Goal: Find contact information: Find contact information

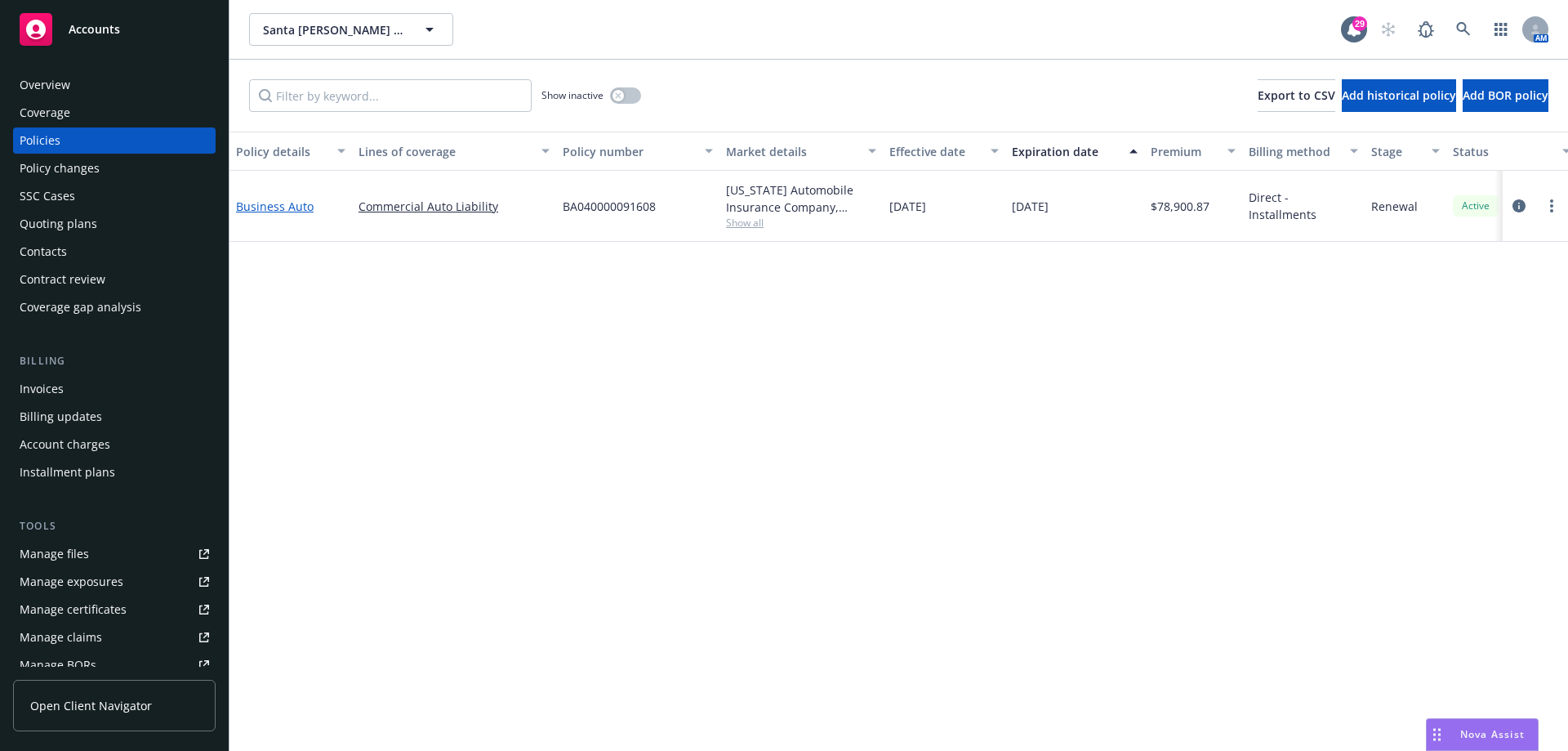
click at [267, 210] on link "Business Auto" at bounding box center [274, 206] width 77 height 16
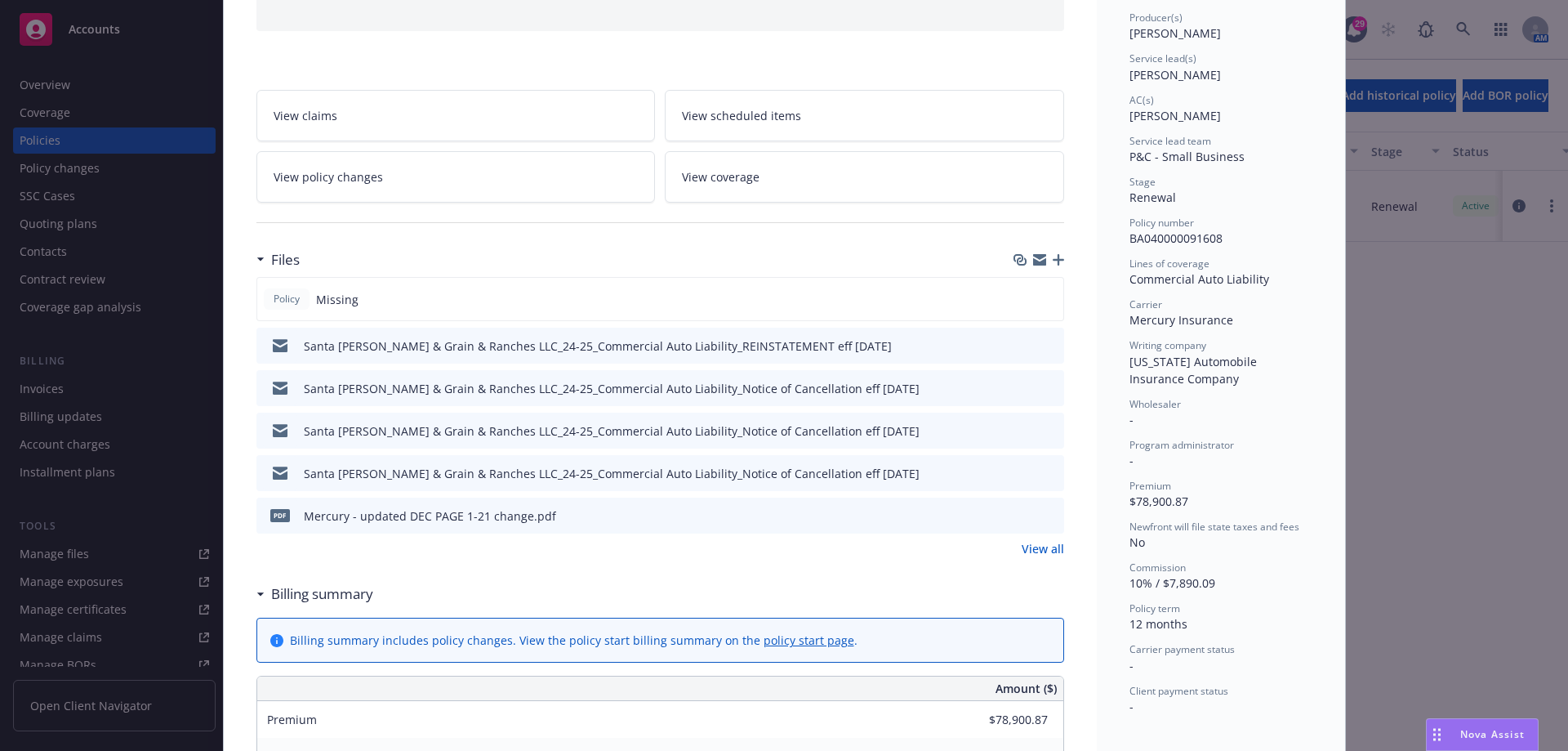
scroll to position [326, 0]
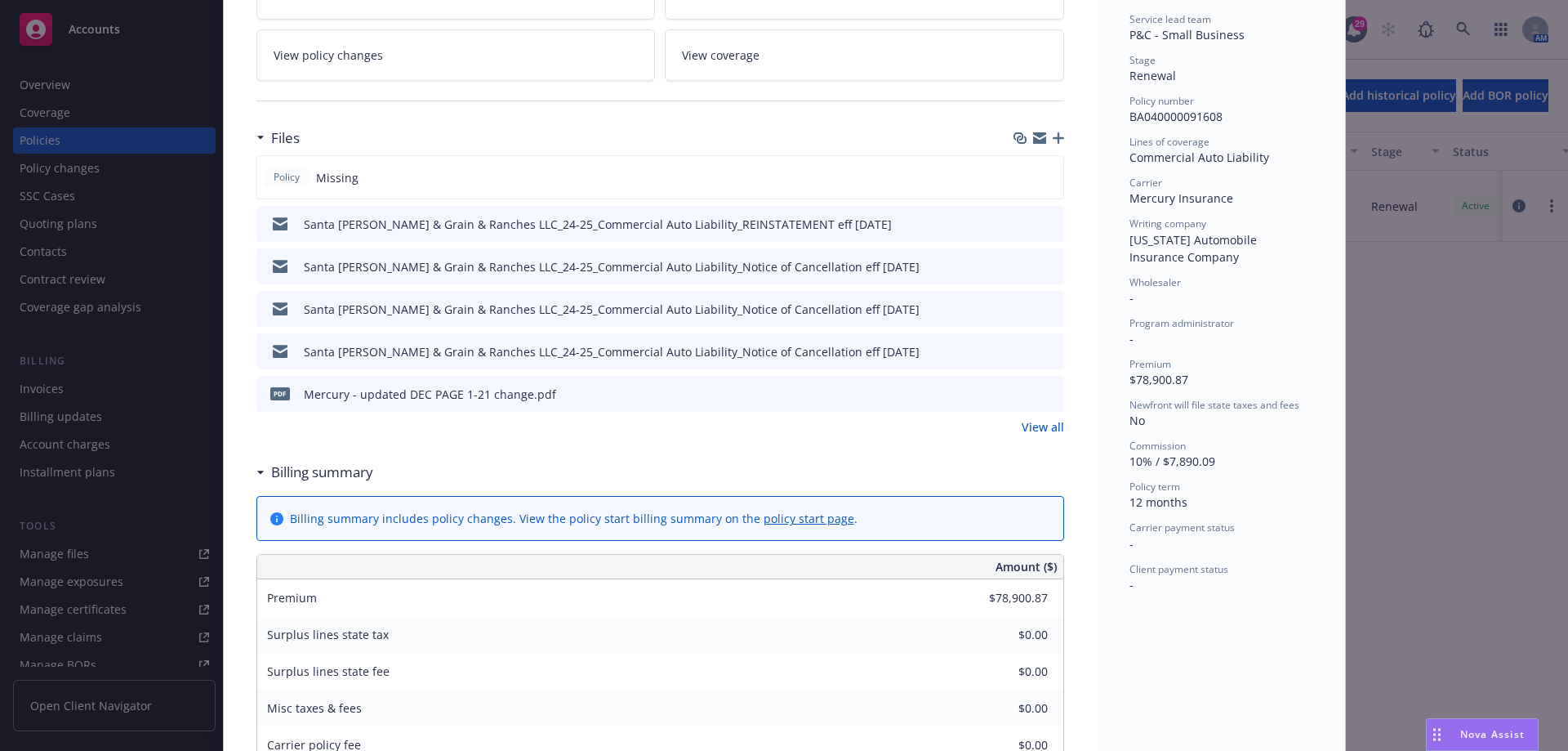
click at [1037, 432] on link "View all" at bounding box center [1043, 427] width 42 height 18
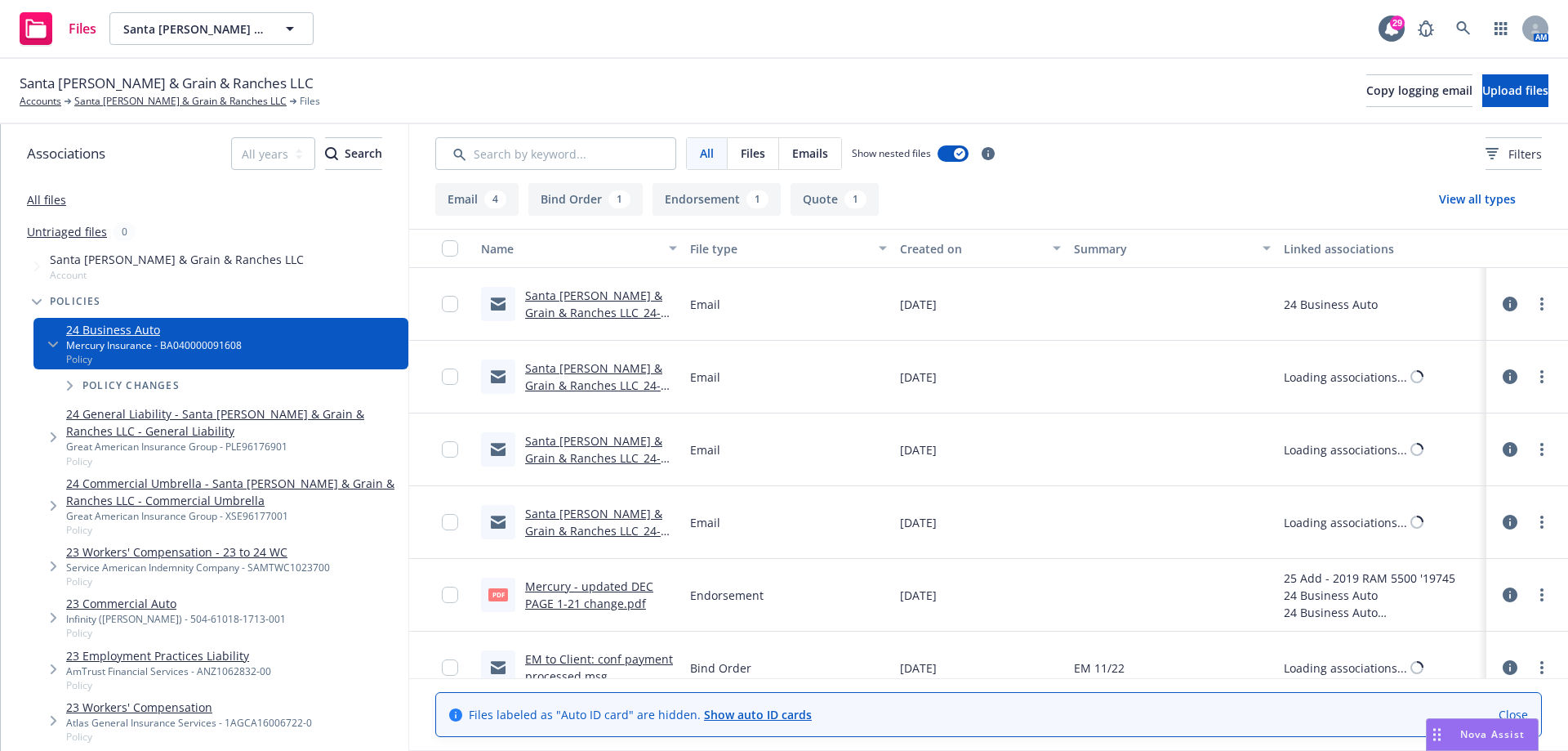
scroll to position [99, 0]
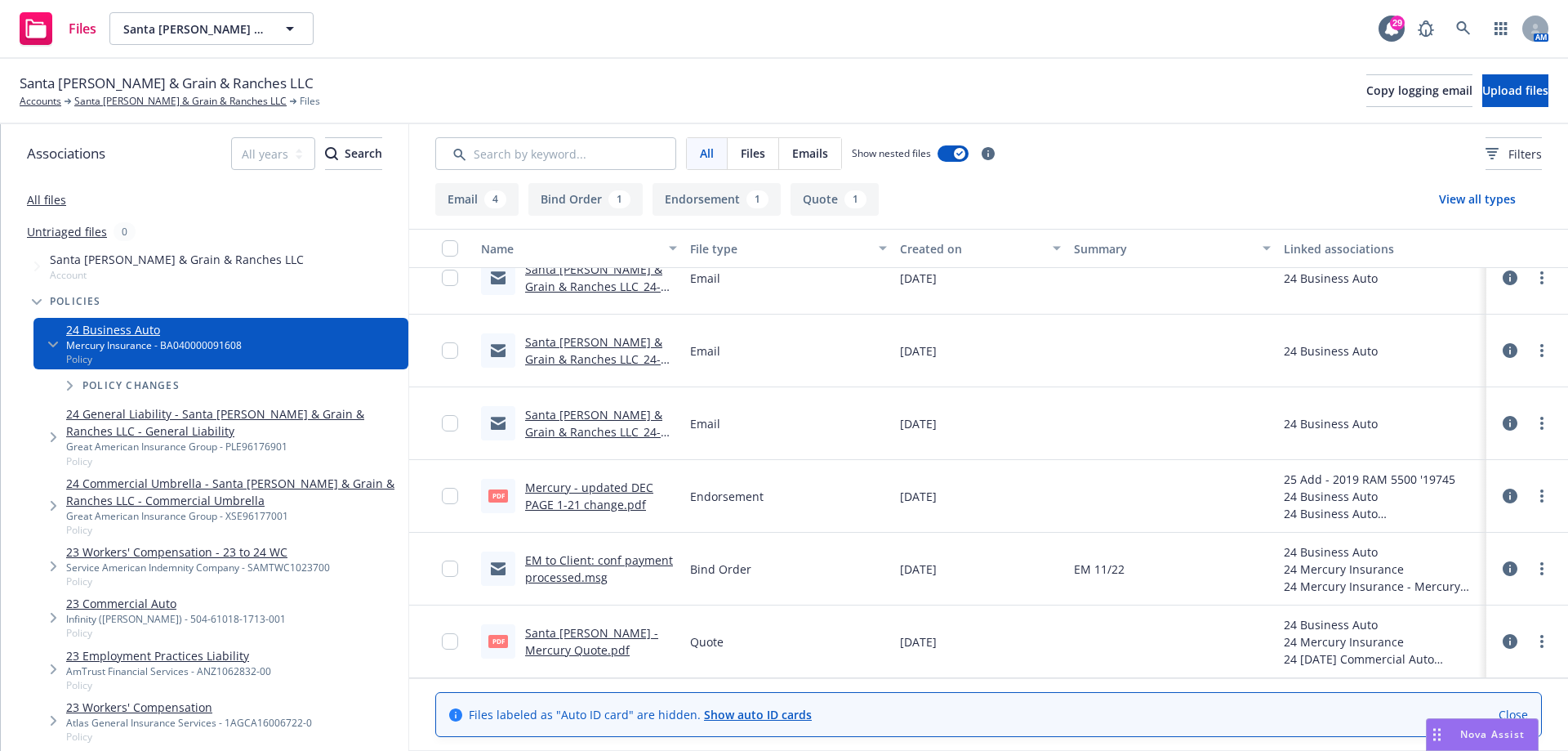
click at [559, 427] on link "Santa [PERSON_NAME] & Grain & Ranches LLC_24-25_Commercial Auto Liability_Notic…" at bounding box center [594, 449] width 137 height 84
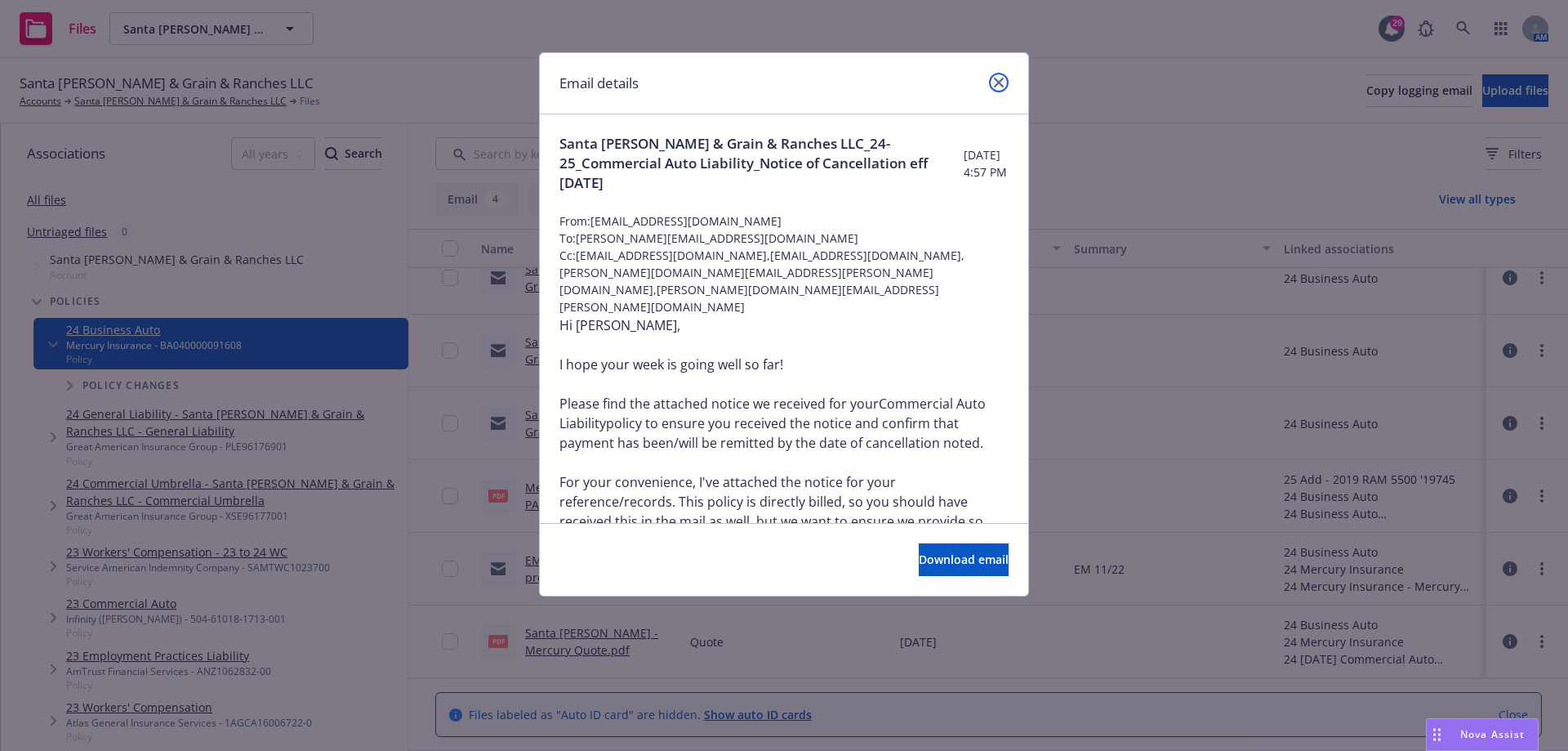
click at [988, 80] on link "close" at bounding box center [998, 82] width 19 height 19
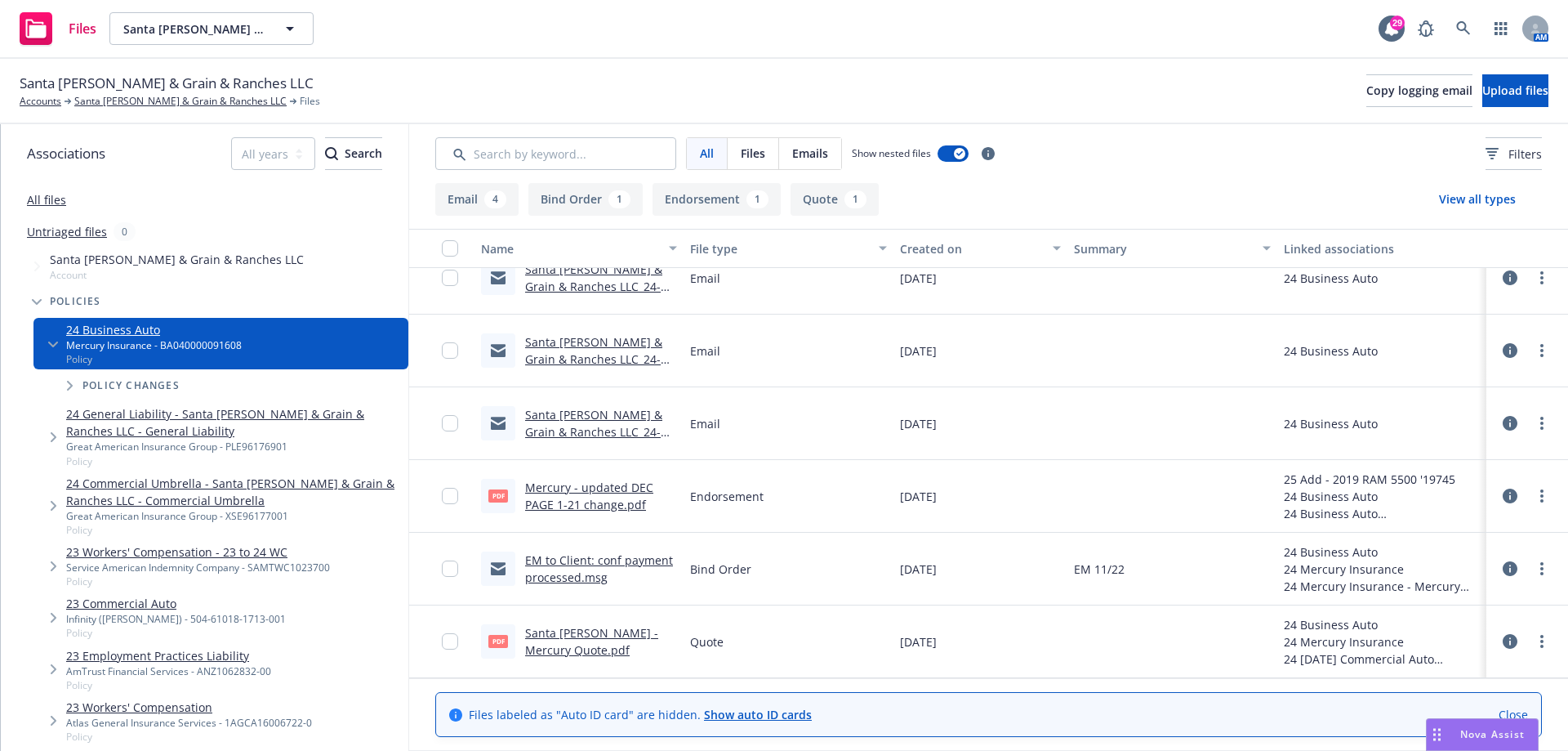
click at [544, 651] on link "Santa [PERSON_NAME] - Mercury Quote.pdf" at bounding box center [592, 640] width 133 height 32
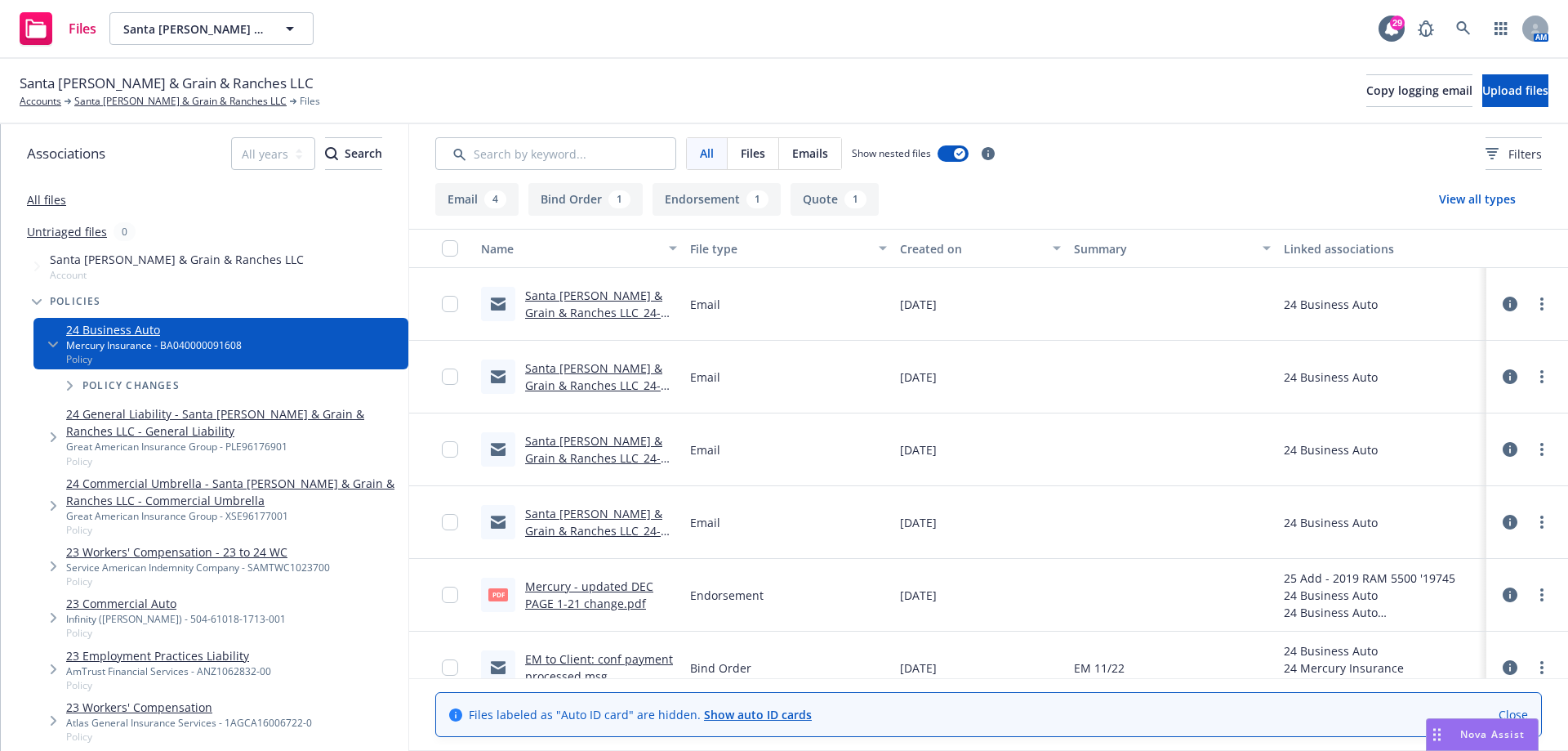
click at [549, 310] on link "Santa [PERSON_NAME] & Grain & Ranches LLC_24-25_Commercial Auto Liability_REINS…" at bounding box center [595, 330] width 139 height 84
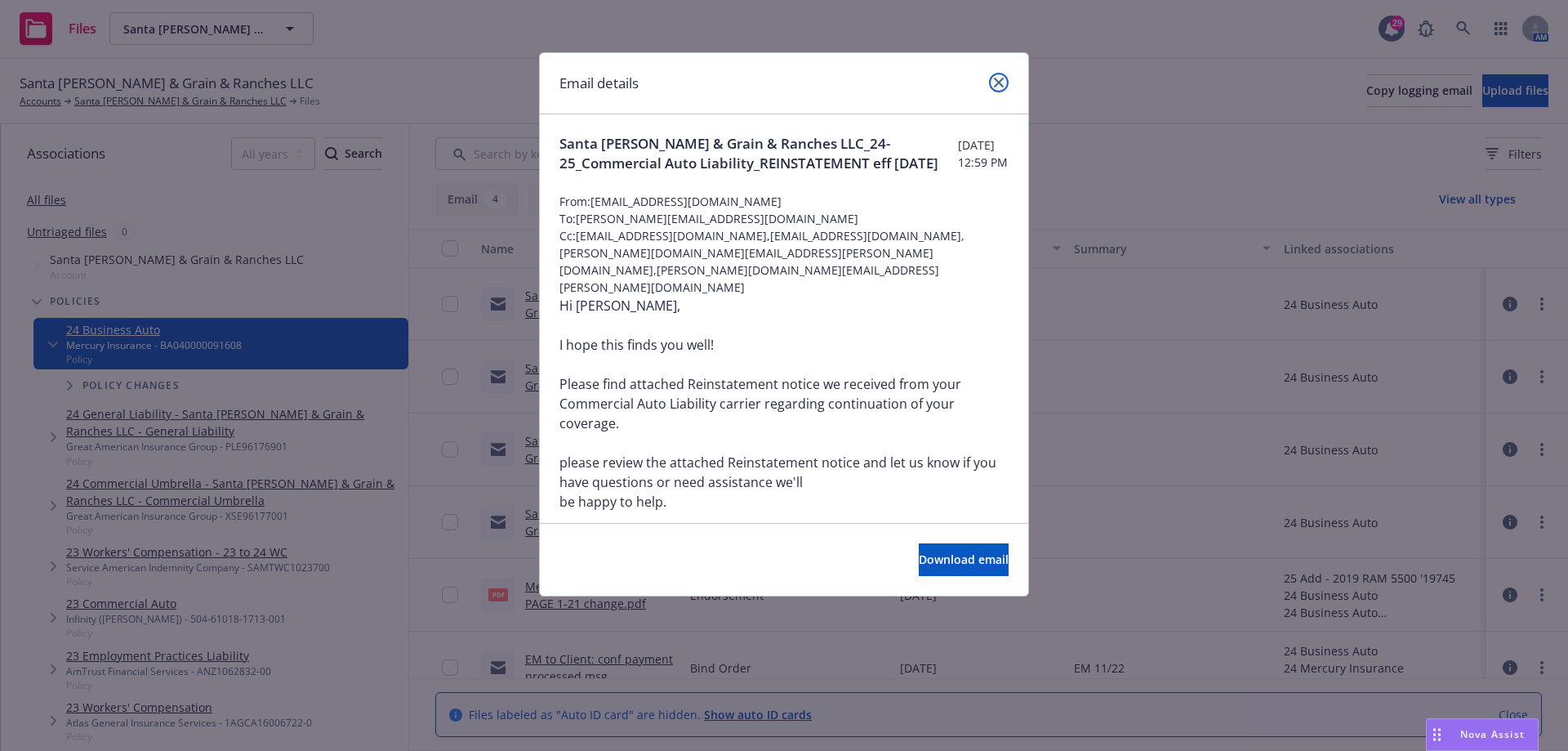
click at [994, 82] on icon "close" at bounding box center [998, 82] width 10 height 10
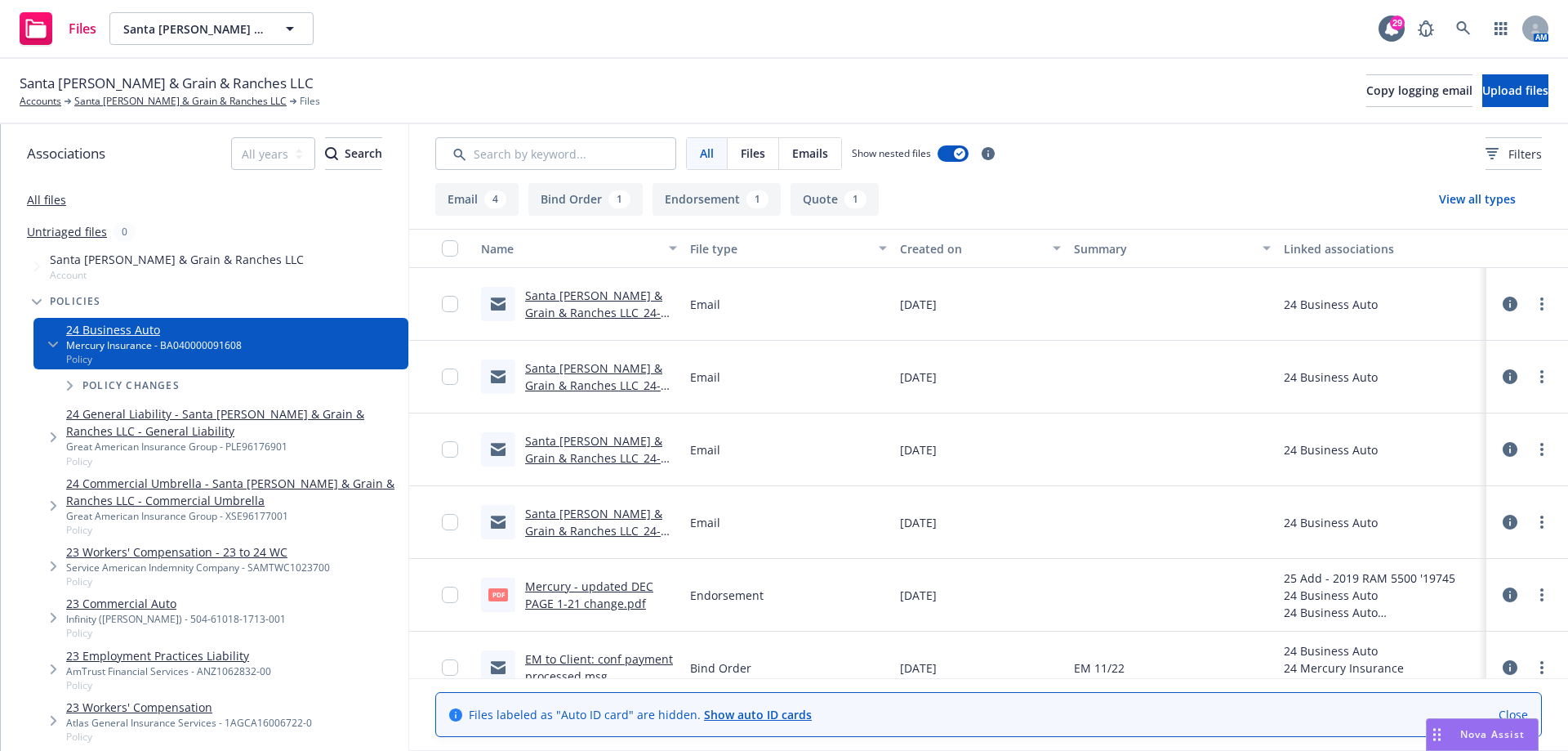
click at [581, 383] on link "Santa [PERSON_NAME] & Grain & Ranches LLC_24-25_Commercial Auto Liability_Notic…" at bounding box center [594, 403] width 137 height 84
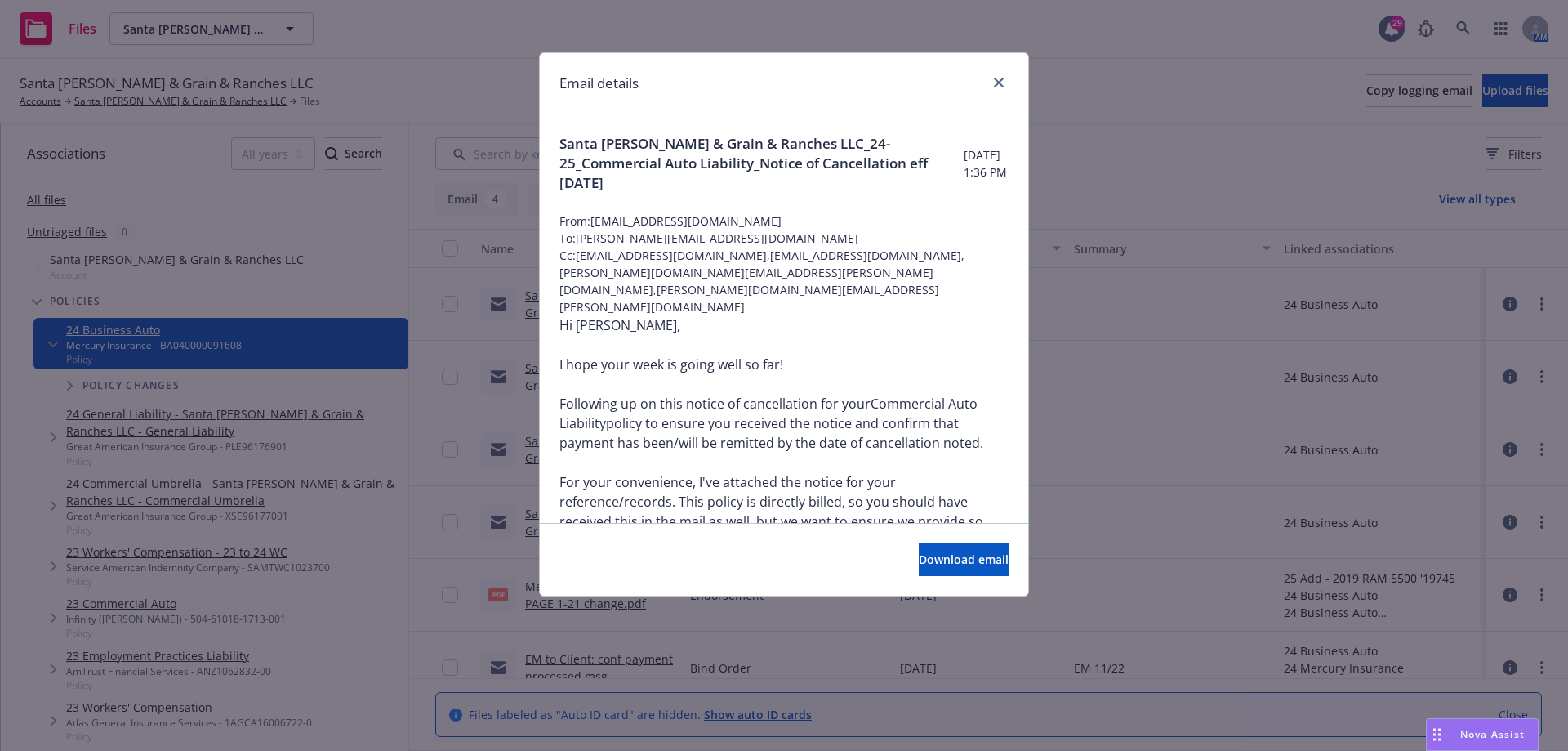
click at [1003, 58] on div "Email details" at bounding box center [783, 84] width 488 height 61
drag, startPoint x: 1007, startPoint y: 81, endPoint x: 1002, endPoint y: 97, distance: 16.8
click at [1006, 81] on link "close" at bounding box center [998, 82] width 19 height 19
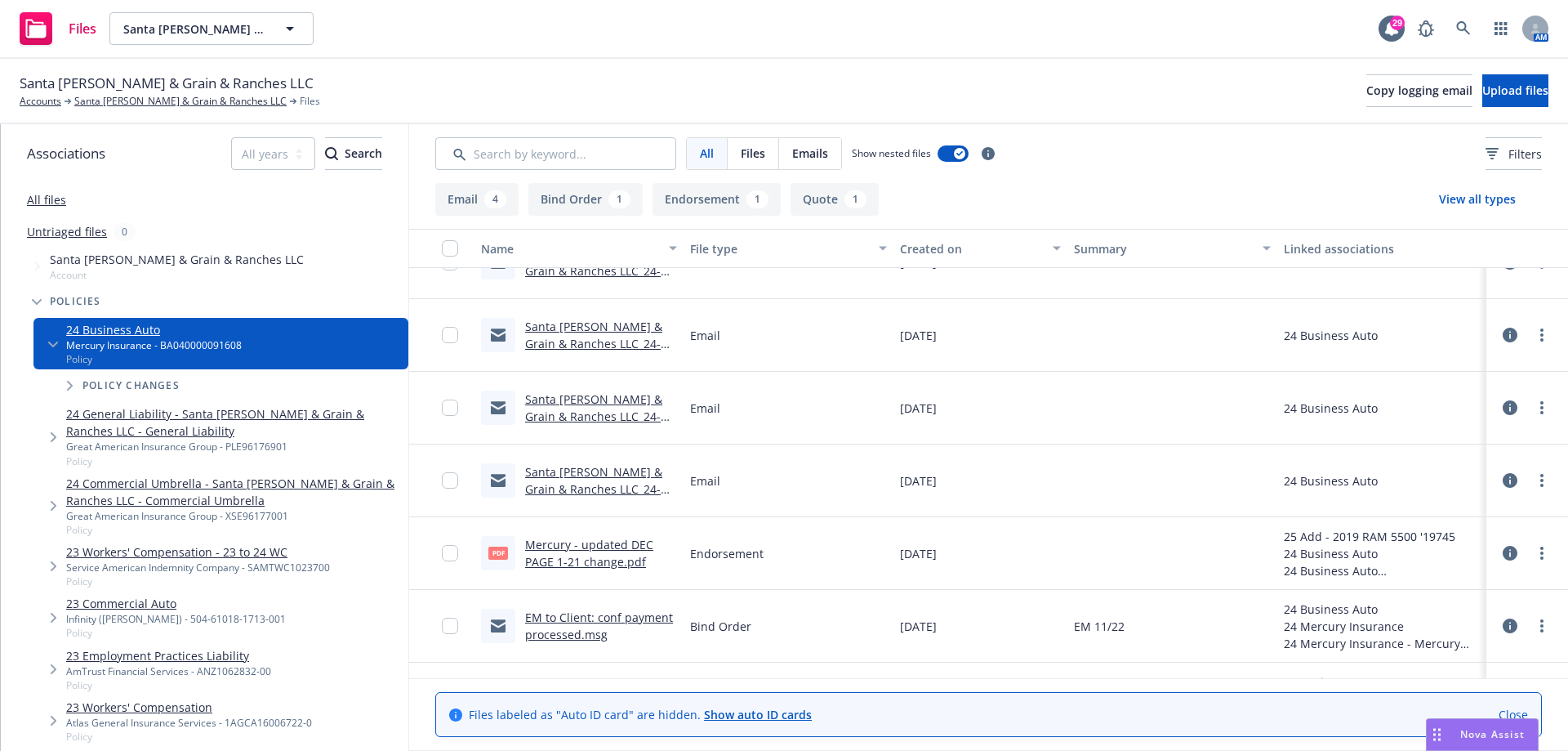
scroll to position [99, 0]
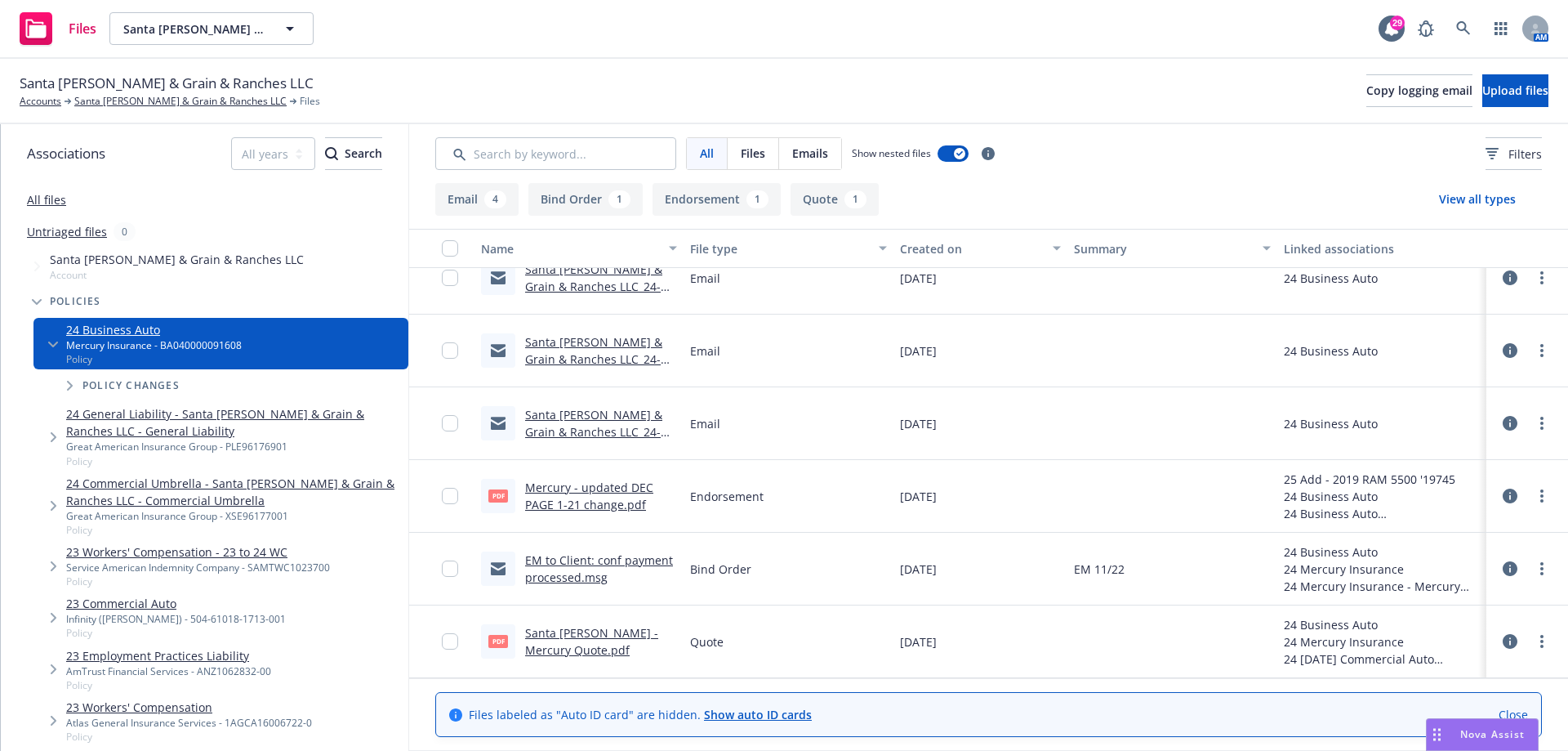
click at [550, 579] on link "EM to Client: conf payment processed.msg" at bounding box center [599, 568] width 148 height 32
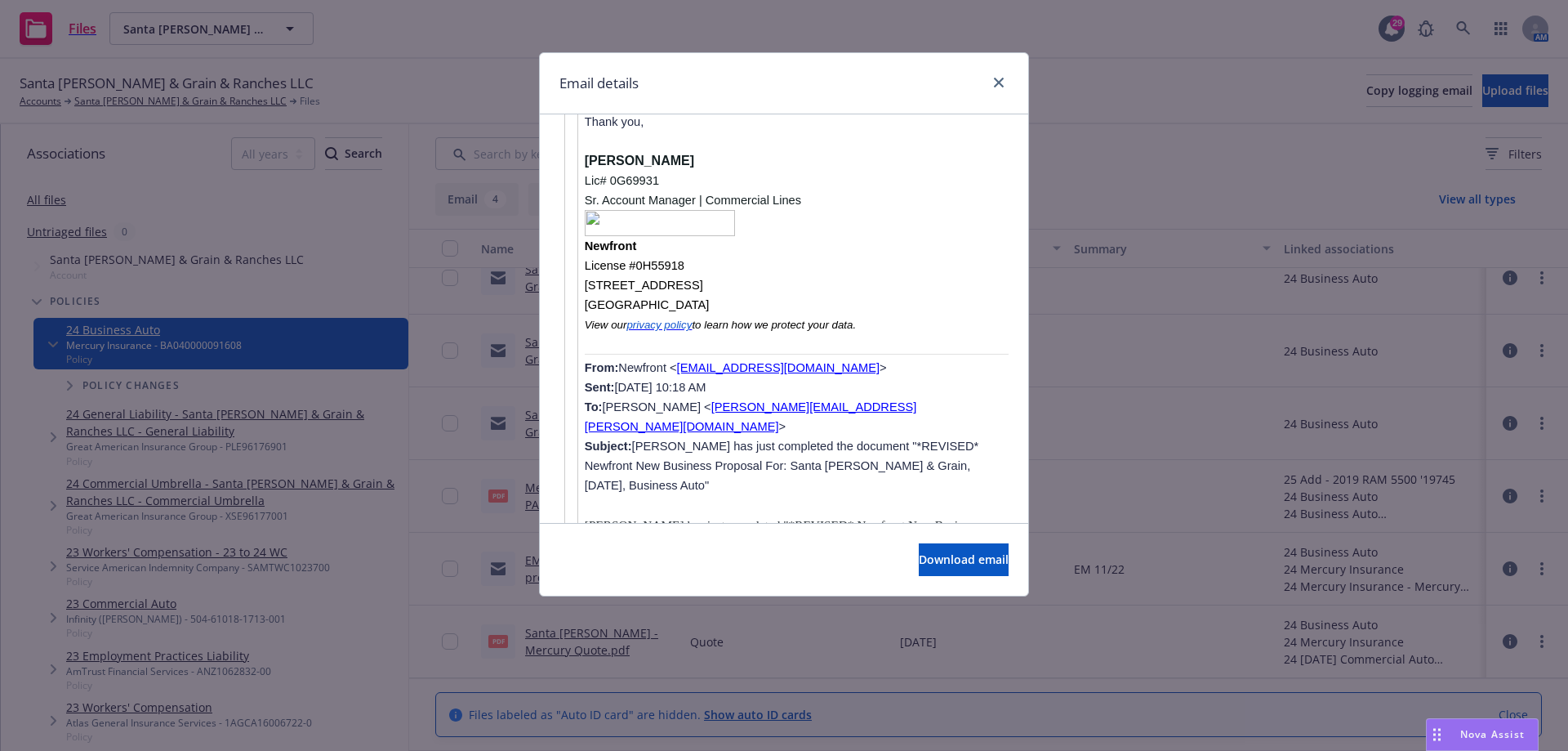
scroll to position [2641, 0]
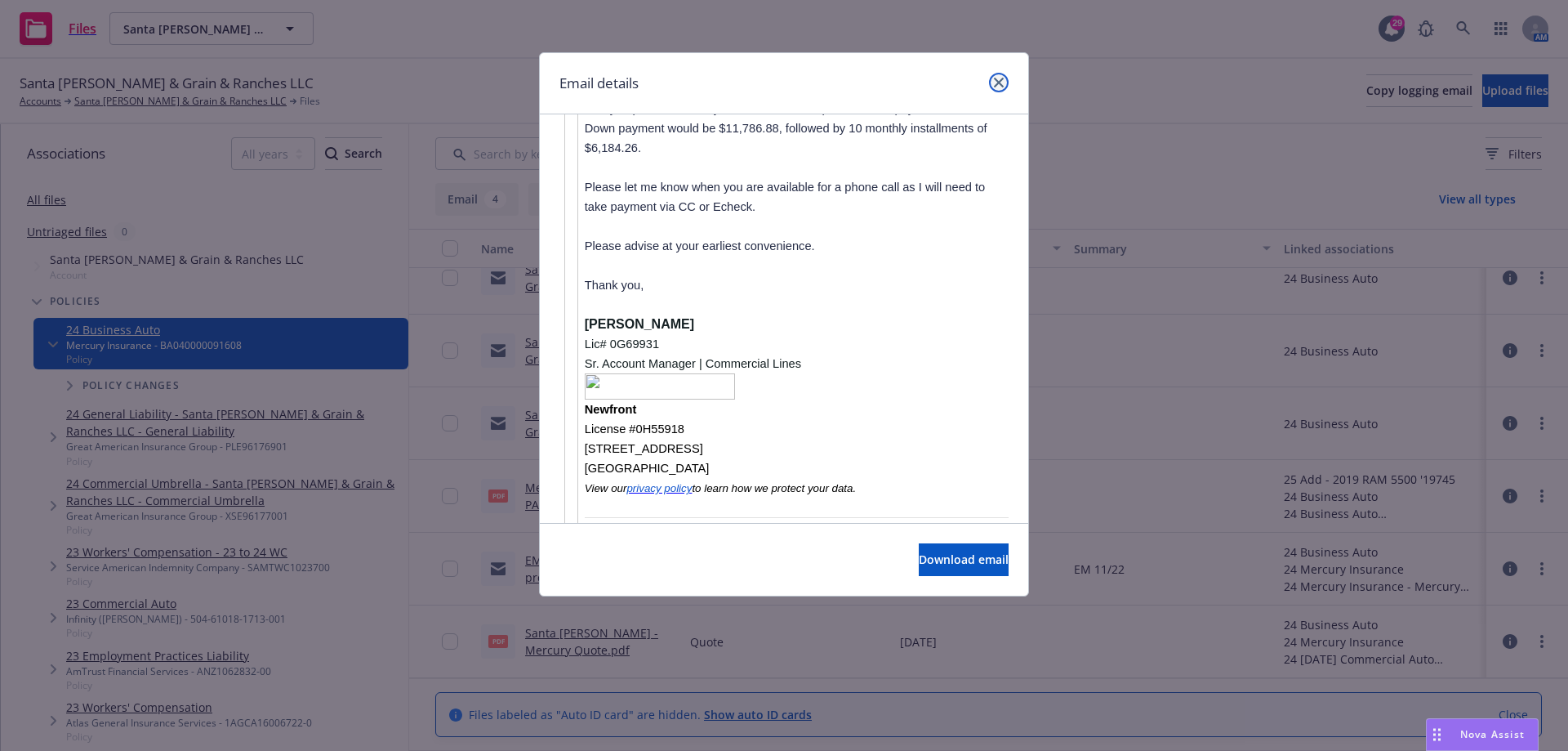
click at [1001, 81] on icon "close" at bounding box center [998, 82] width 10 height 10
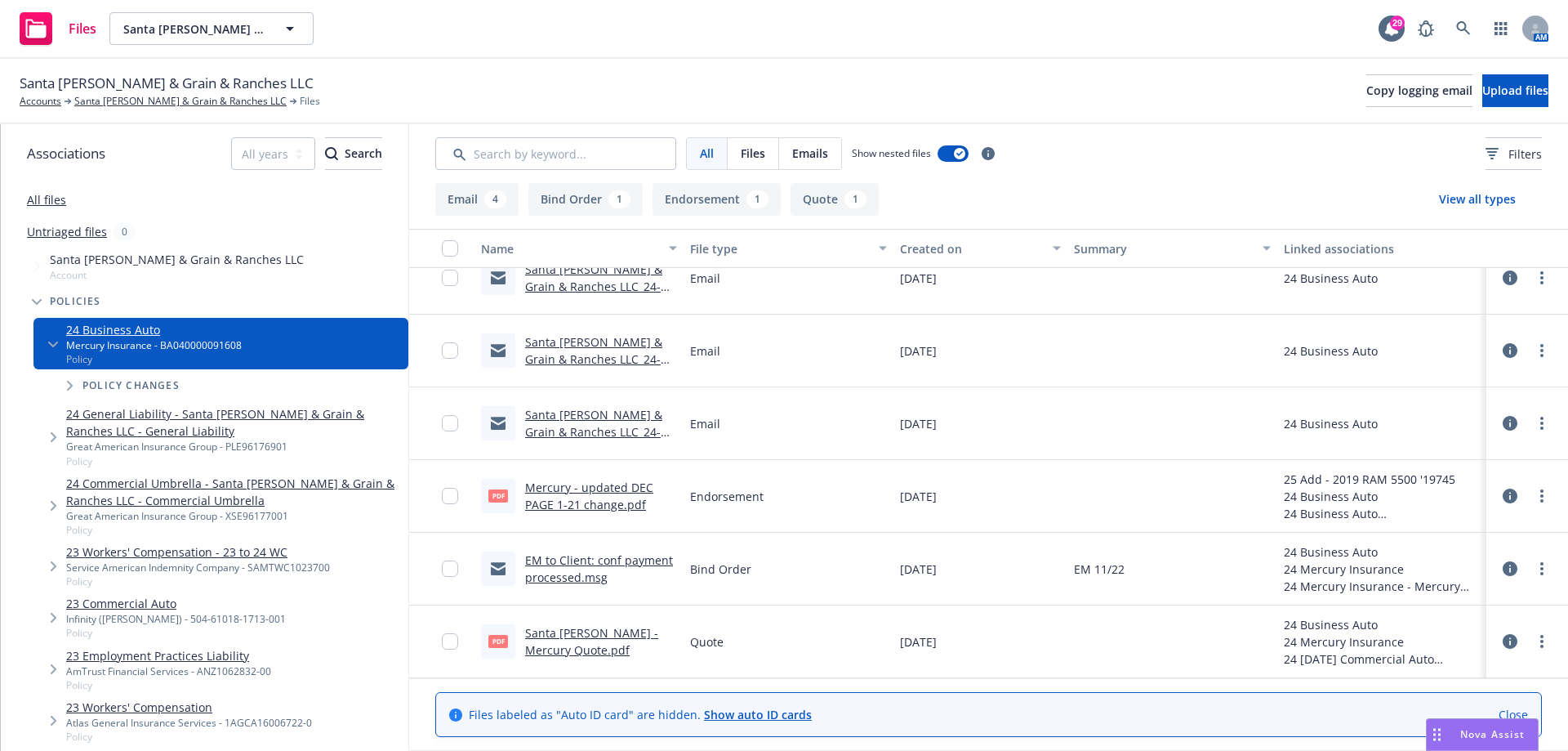
click at [562, 439] on link "Santa [PERSON_NAME] & Grain & Ranches LLC_24-25_Commercial Auto Liability_Notic…" at bounding box center [594, 449] width 137 height 84
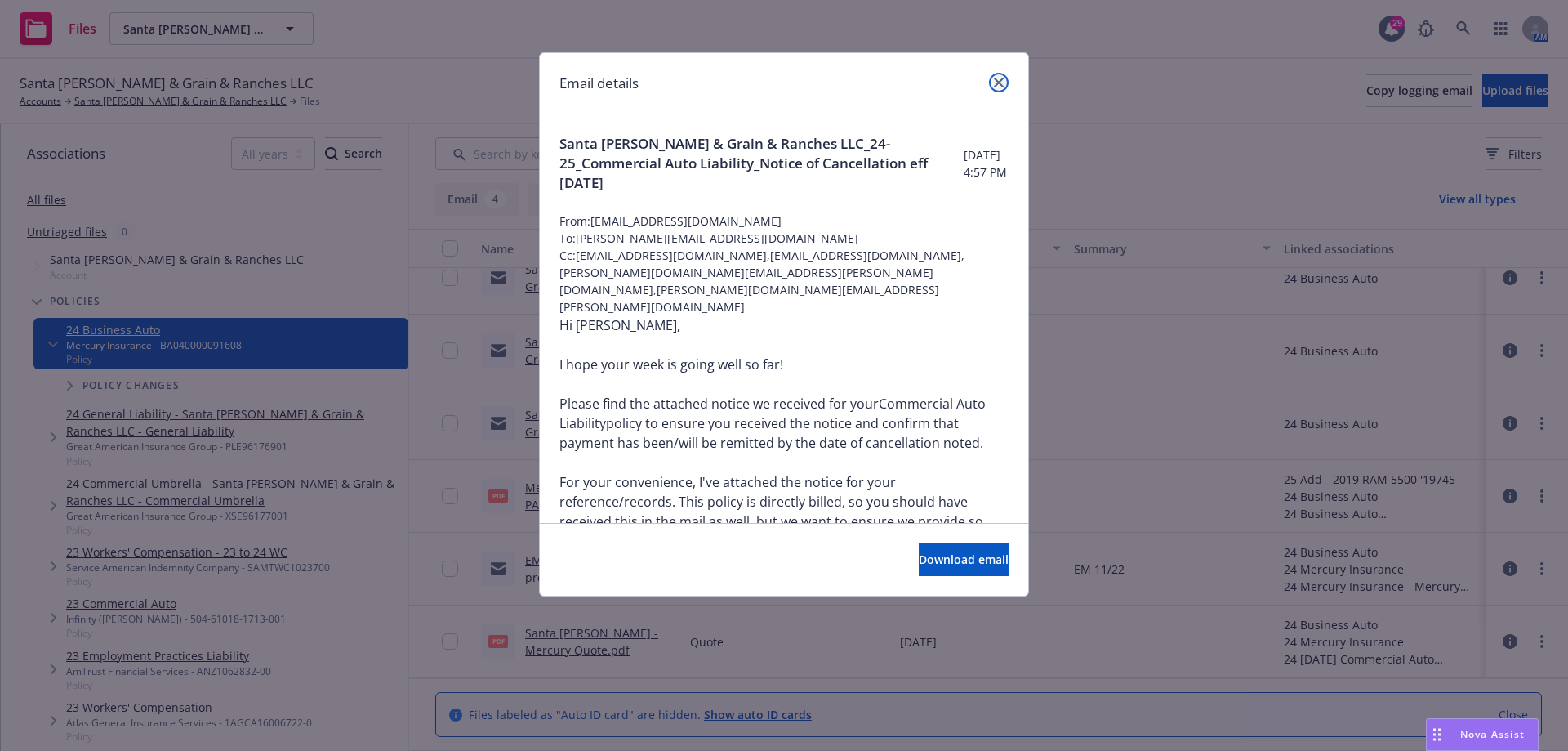
click at [996, 80] on icon "close" at bounding box center [998, 82] width 10 height 10
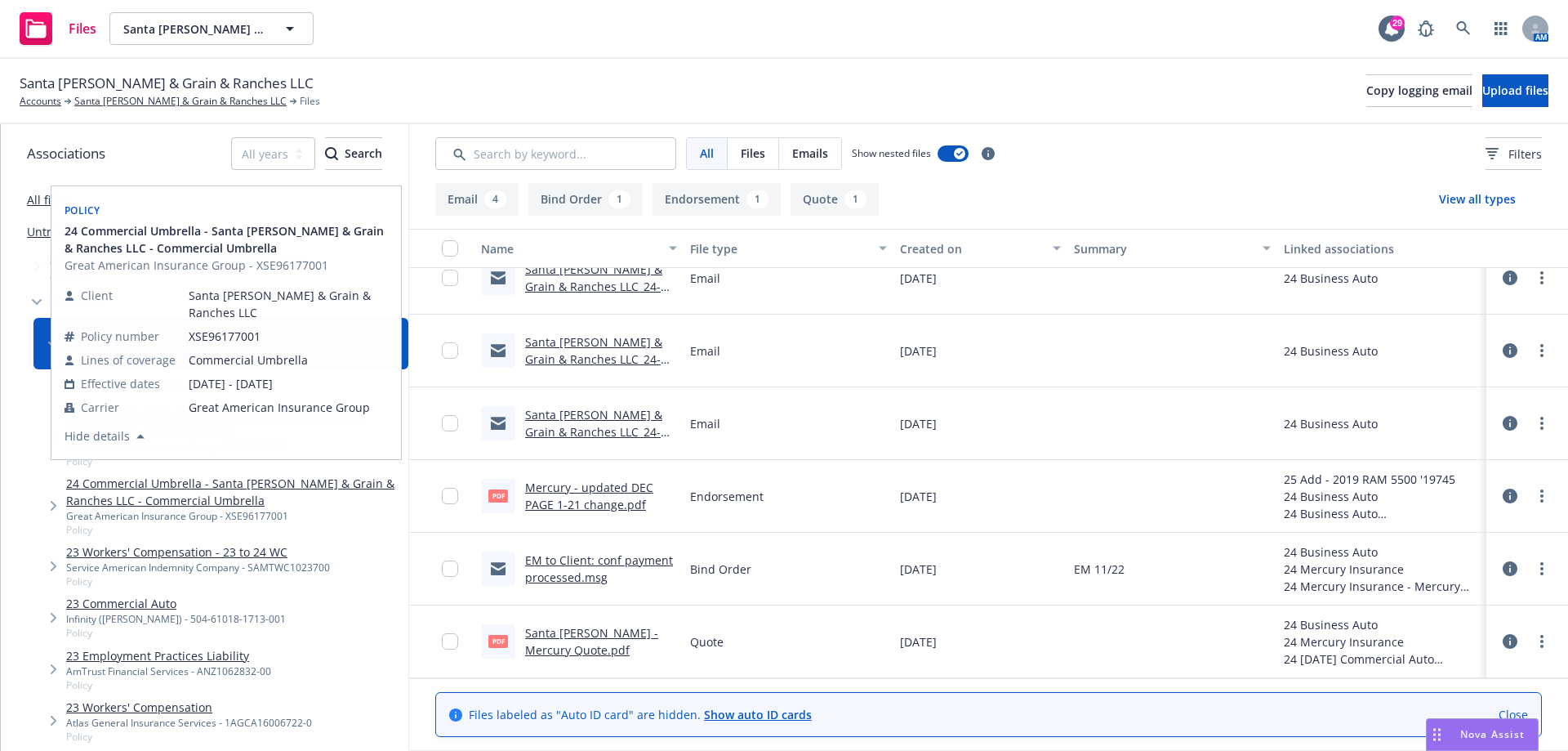
scroll to position [245, 0]
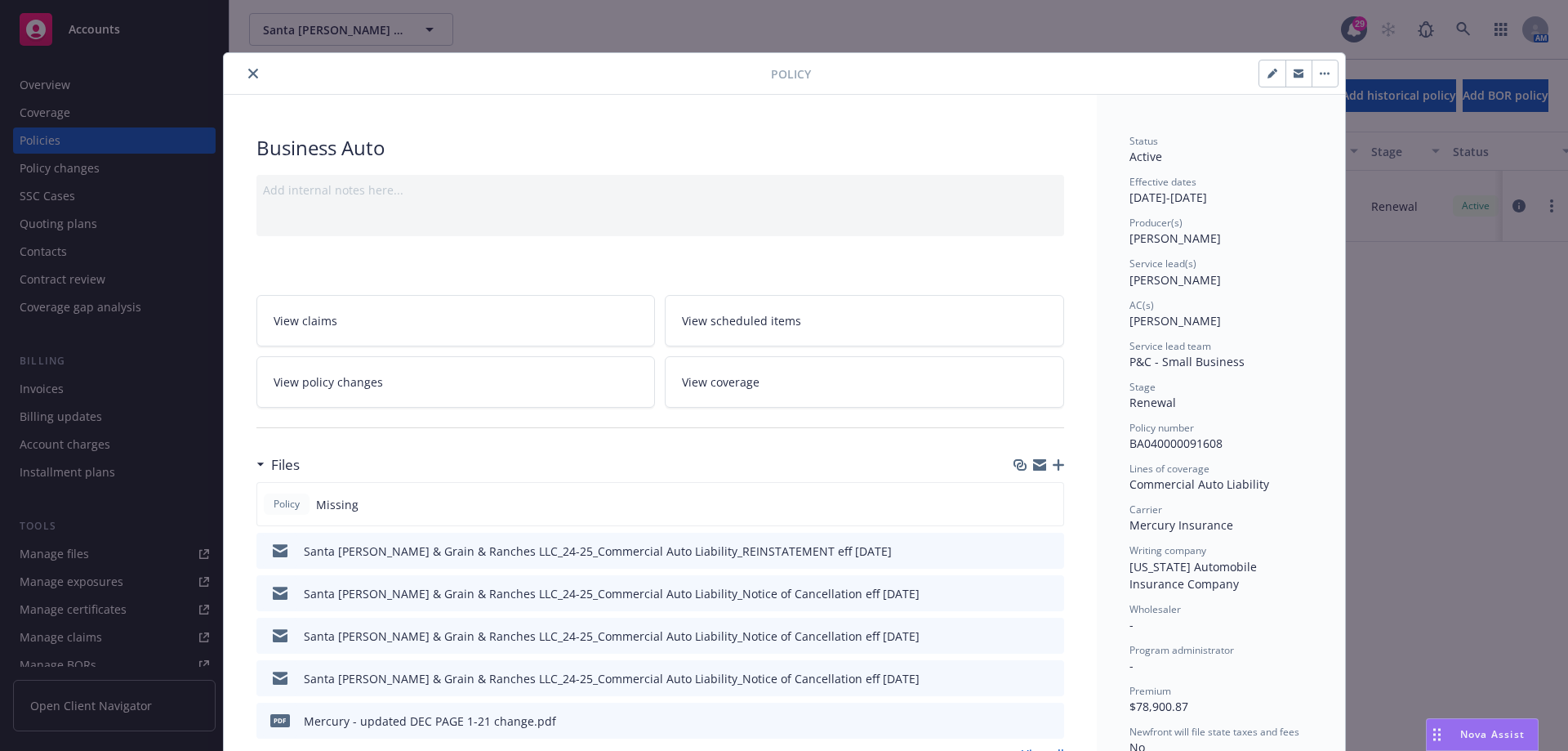
click at [250, 71] on icon "close" at bounding box center [253, 73] width 10 height 10
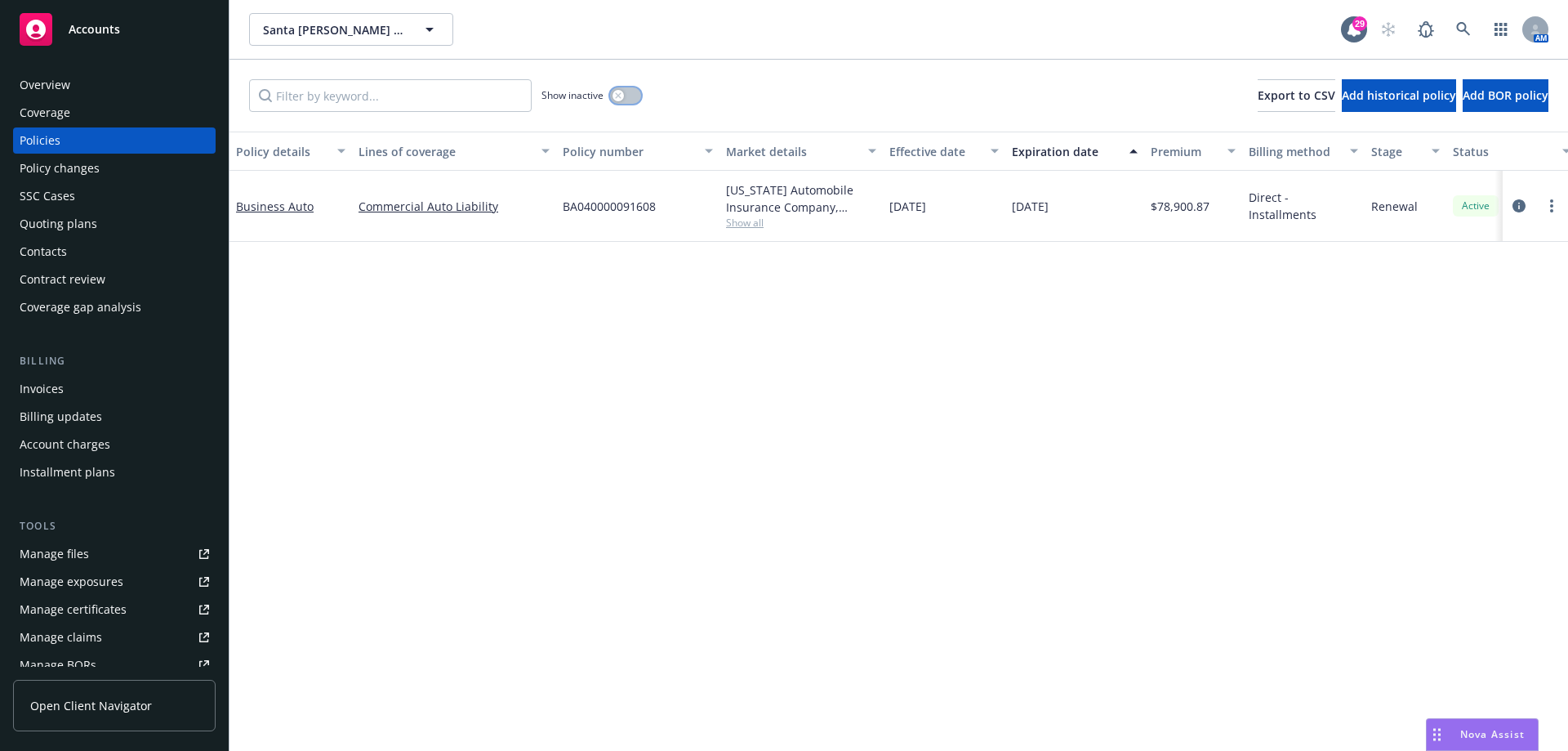
click at [621, 94] on icon "button" at bounding box center [617, 95] width 6 height 6
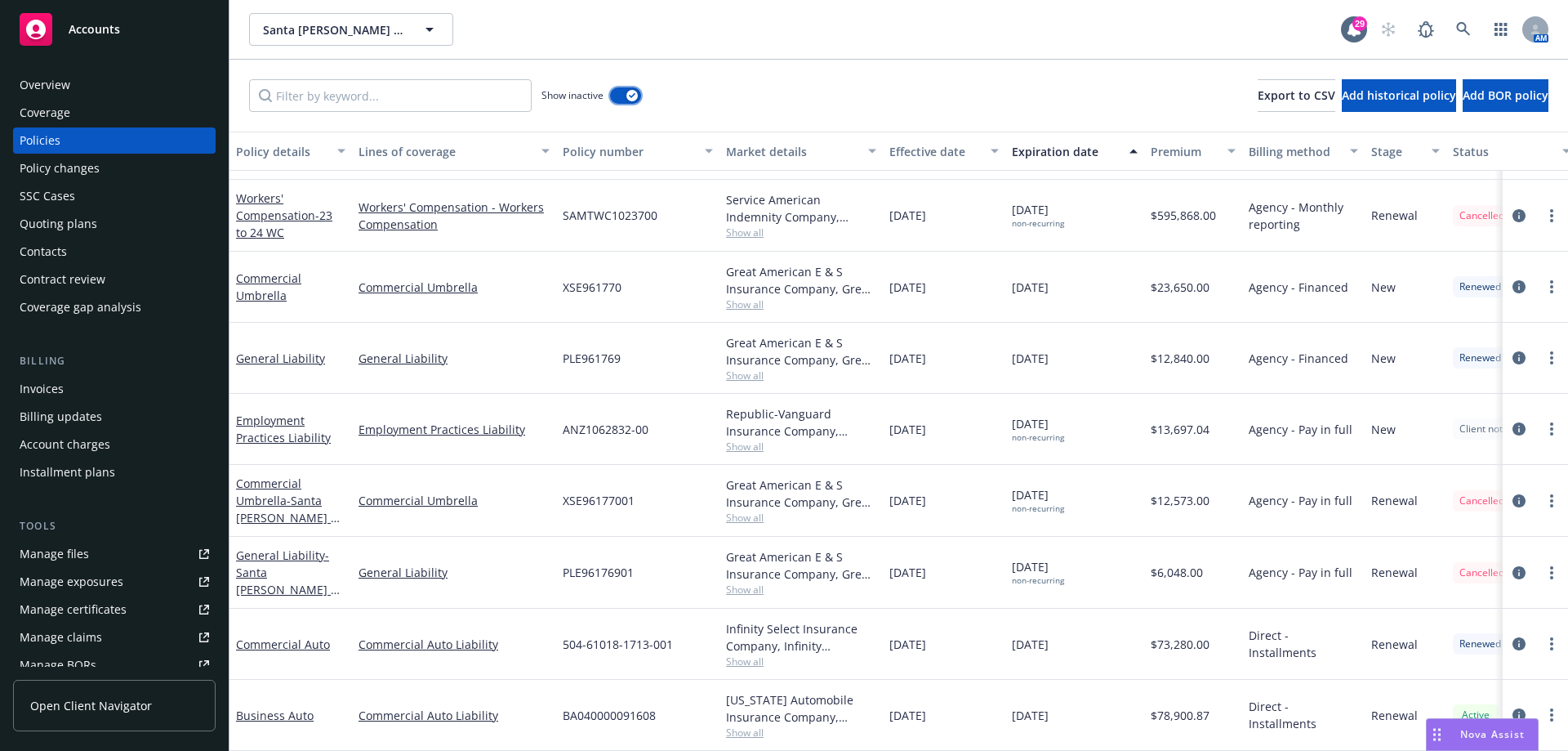
scroll to position [1640, 0]
click at [268, 707] on link "Business Auto" at bounding box center [274, 715] width 77 height 16
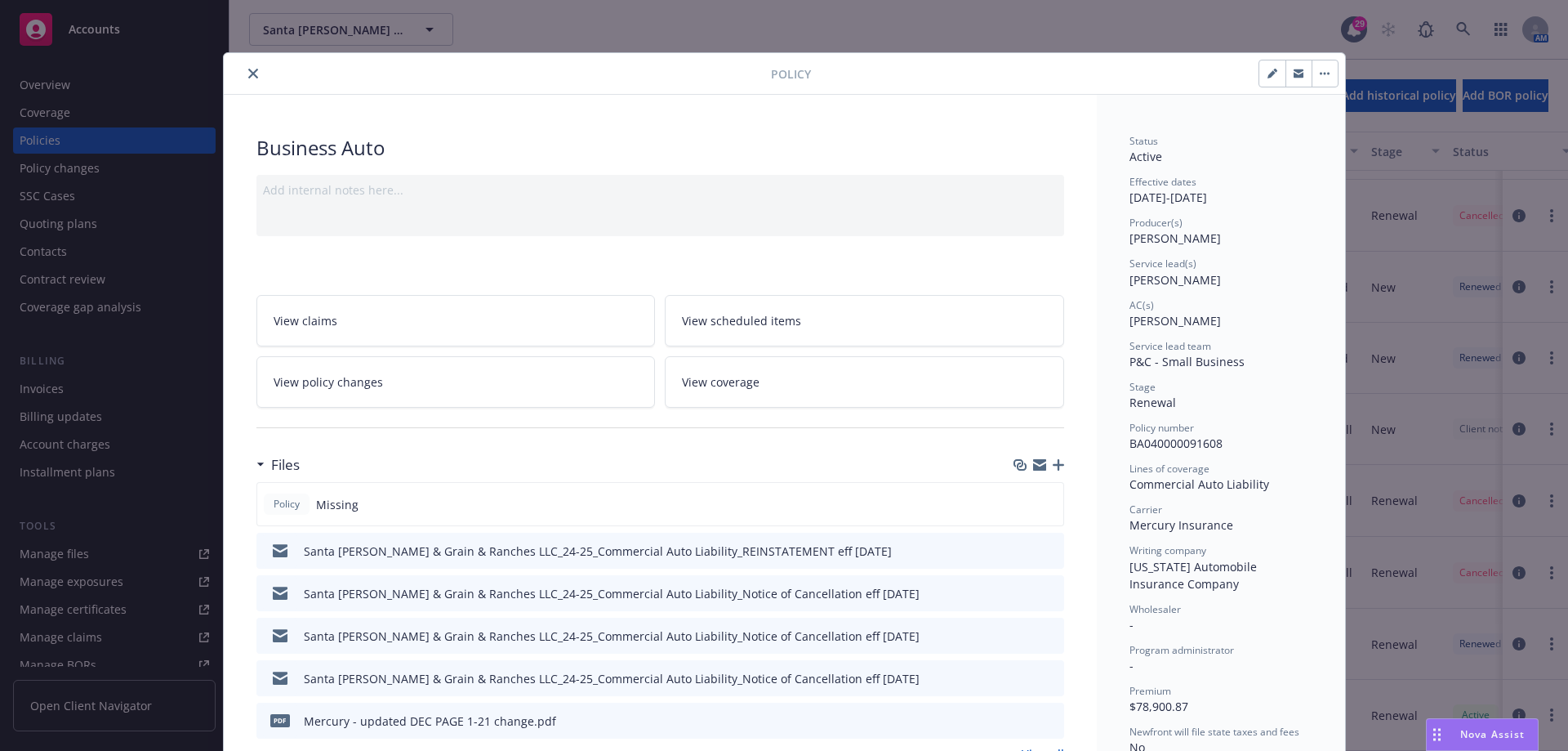
scroll to position [49, 0]
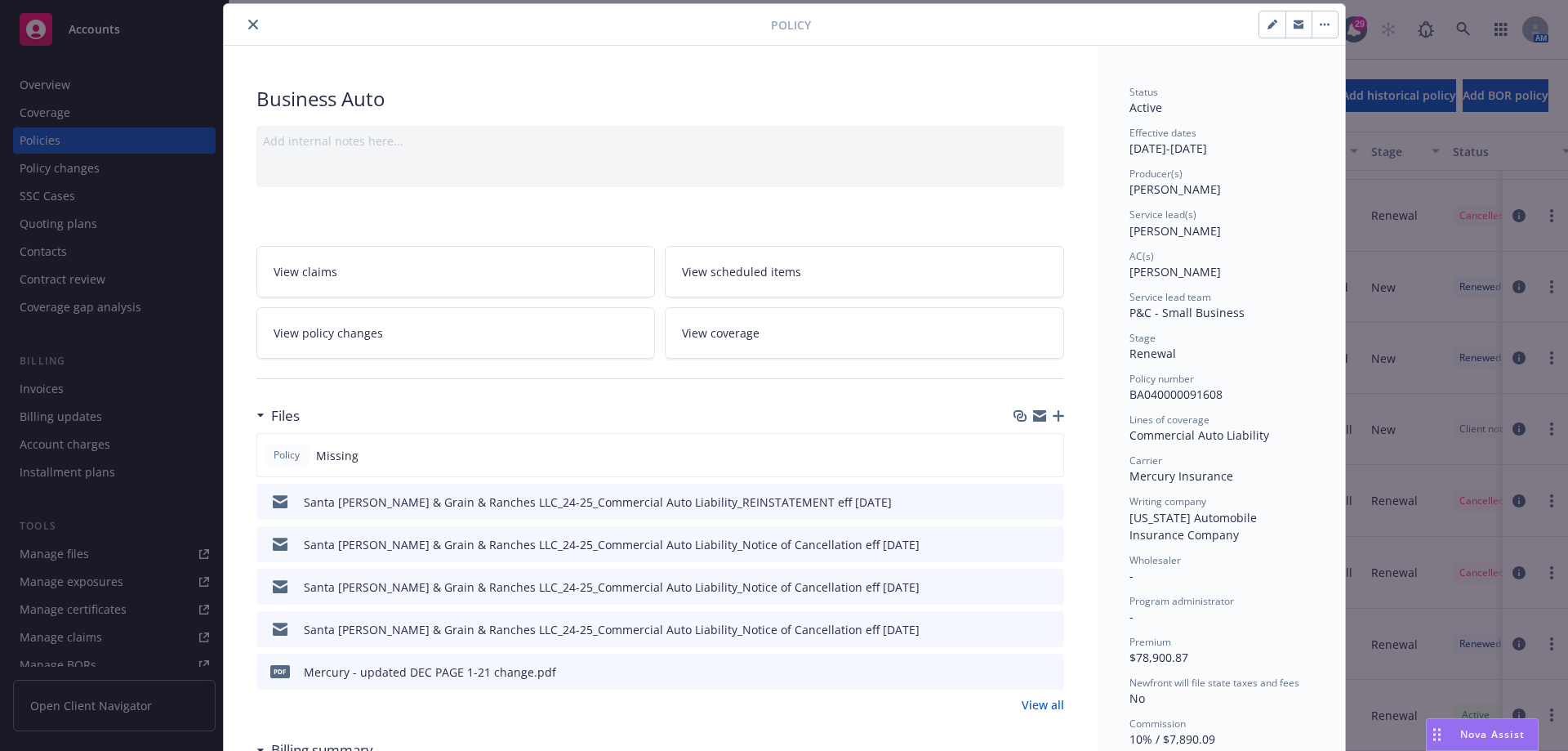
click at [239, 13] on div "Policy" at bounding box center [784, 25] width 1121 height 41
click at [243, 26] on button "close" at bounding box center [253, 25] width 19 height 19
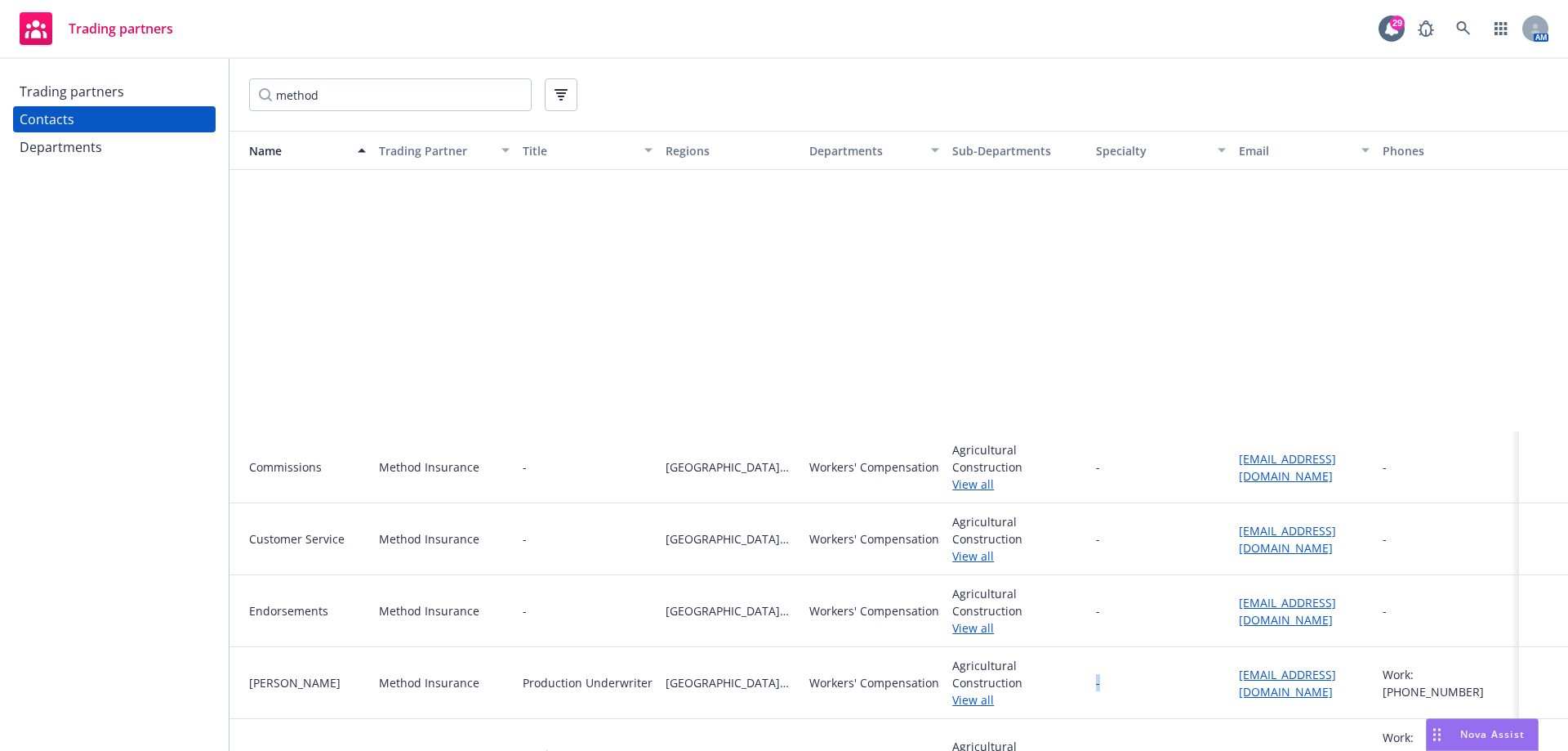
scroll to position [386, 0]
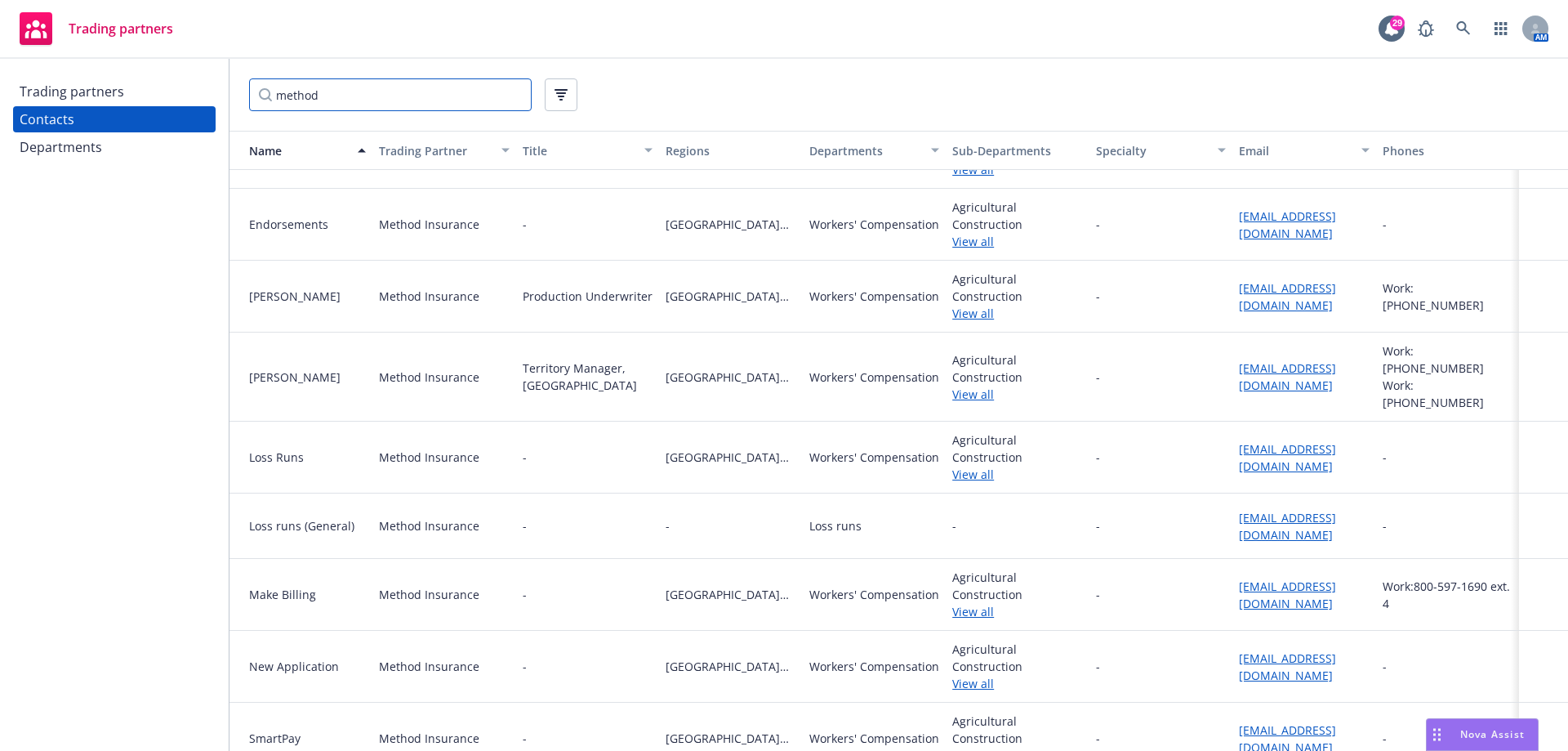
drag, startPoint x: 351, startPoint y: 94, endPoint x: 272, endPoint y: 79, distance: 80.4
click at [253, 94] on input "method" at bounding box center [390, 94] width 282 height 32
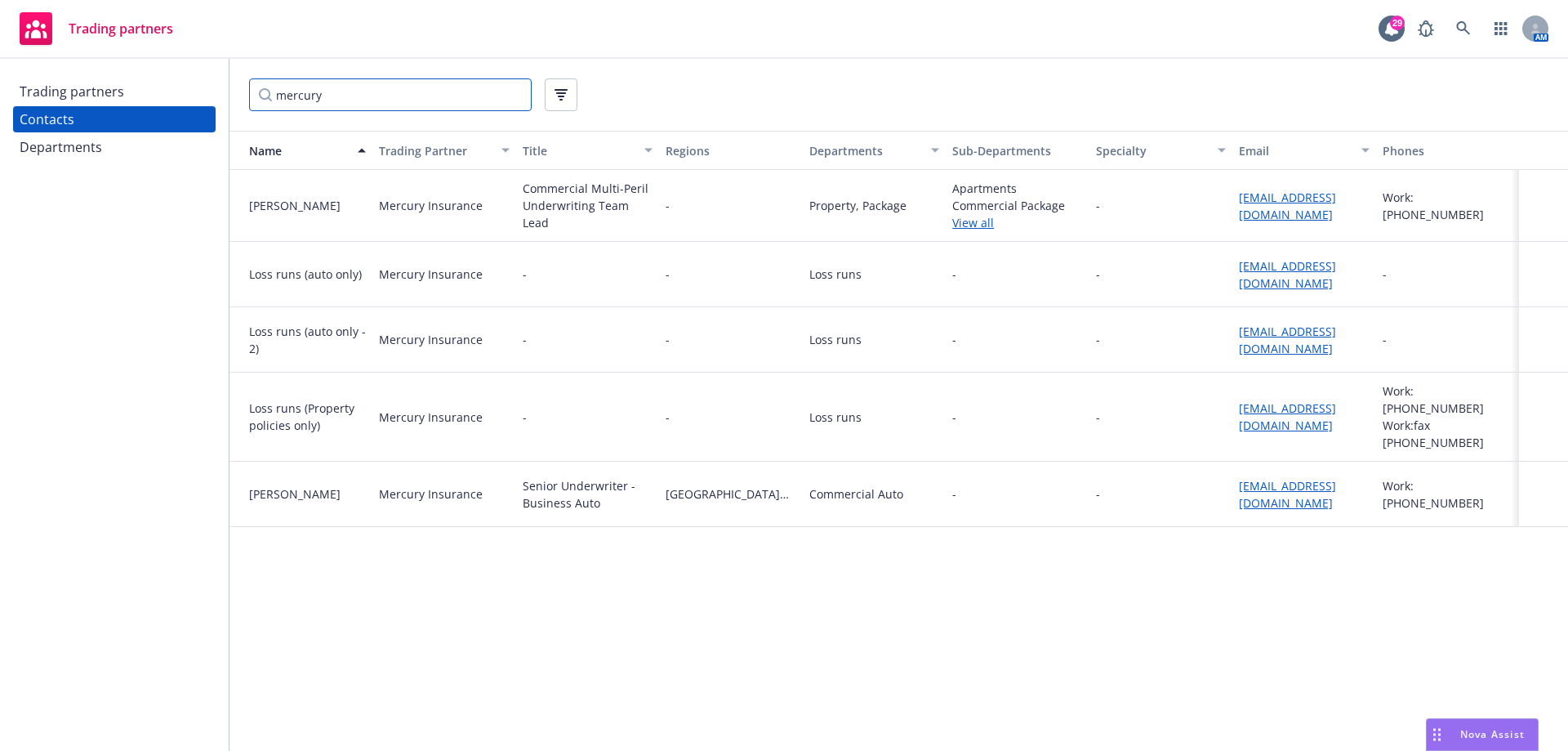
scroll to position [0, 0]
type input "mercury"
drag, startPoint x: 1336, startPoint y: 286, endPoint x: 1277, endPoint y: 277, distance: 59.7
click at [1277, 277] on div "commercialauto@mercuryinsurance.com" at bounding box center [1303, 274] width 130 height 34
click at [1036, 595] on div "Name Trading Partner Title Regions Departments Sub-Departments Specialty Email …" at bounding box center [899, 440] width 1338 height 620
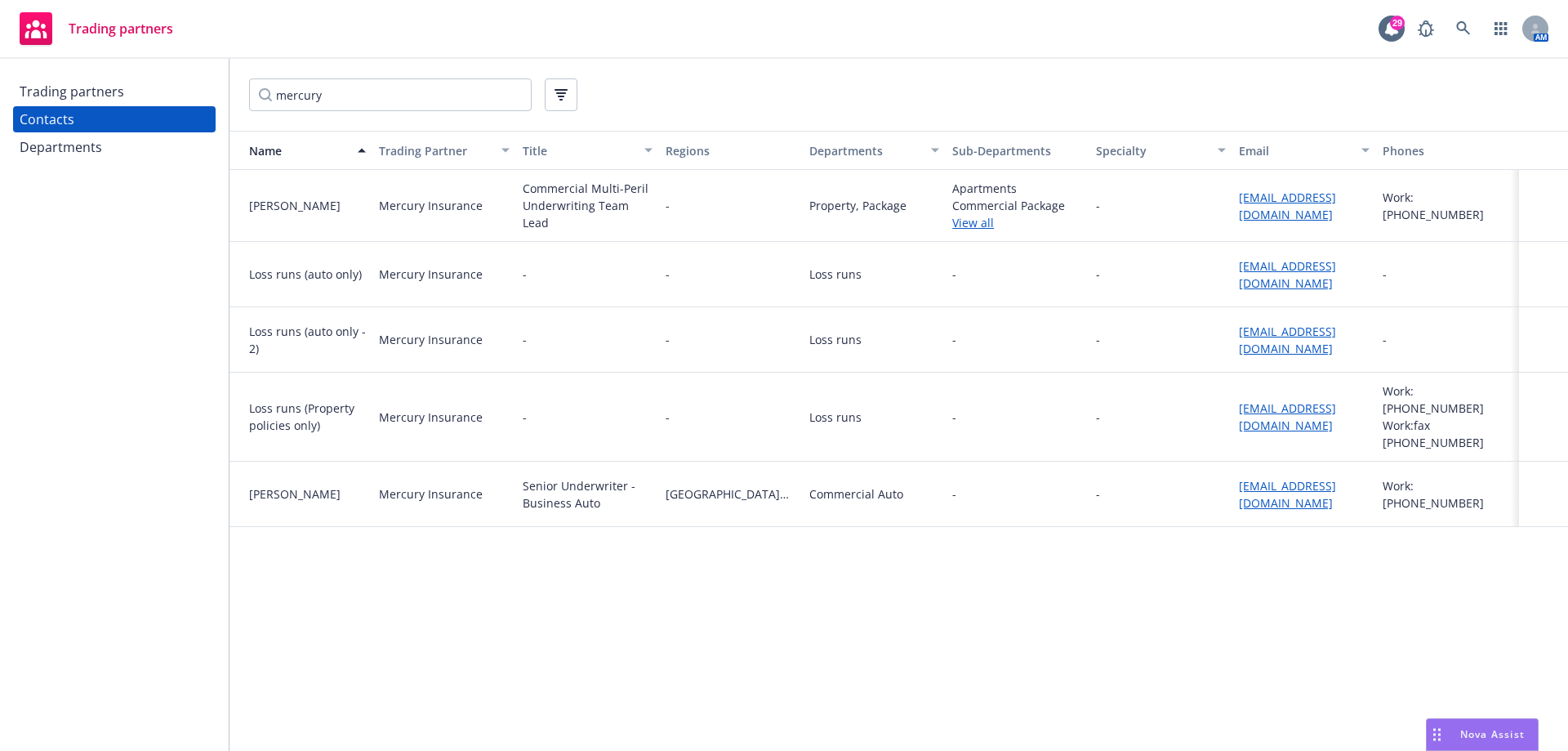
drag, startPoint x: 1297, startPoint y: 216, endPoint x: 1224, endPoint y: 197, distance: 75.4
click at [1224, 197] on div "Cathy Denzoin Mercury Insurance Commercial Multi-Peril Underwriting Team Lead -…" at bounding box center [899, 206] width 1338 height 72
click at [904, 616] on div "Name Trading Partner Title Regions Departments Sub-Departments Specialty Email …" at bounding box center [899, 440] width 1338 height 620
drag, startPoint x: 1336, startPoint y: 283, endPoint x: 1229, endPoint y: 268, distance: 108.0
click at [1229, 268] on div "Loss runs (auto only) Mercury Insurance - - Loss runs - - commercialauto@mercur…" at bounding box center [899, 275] width 1338 height 65
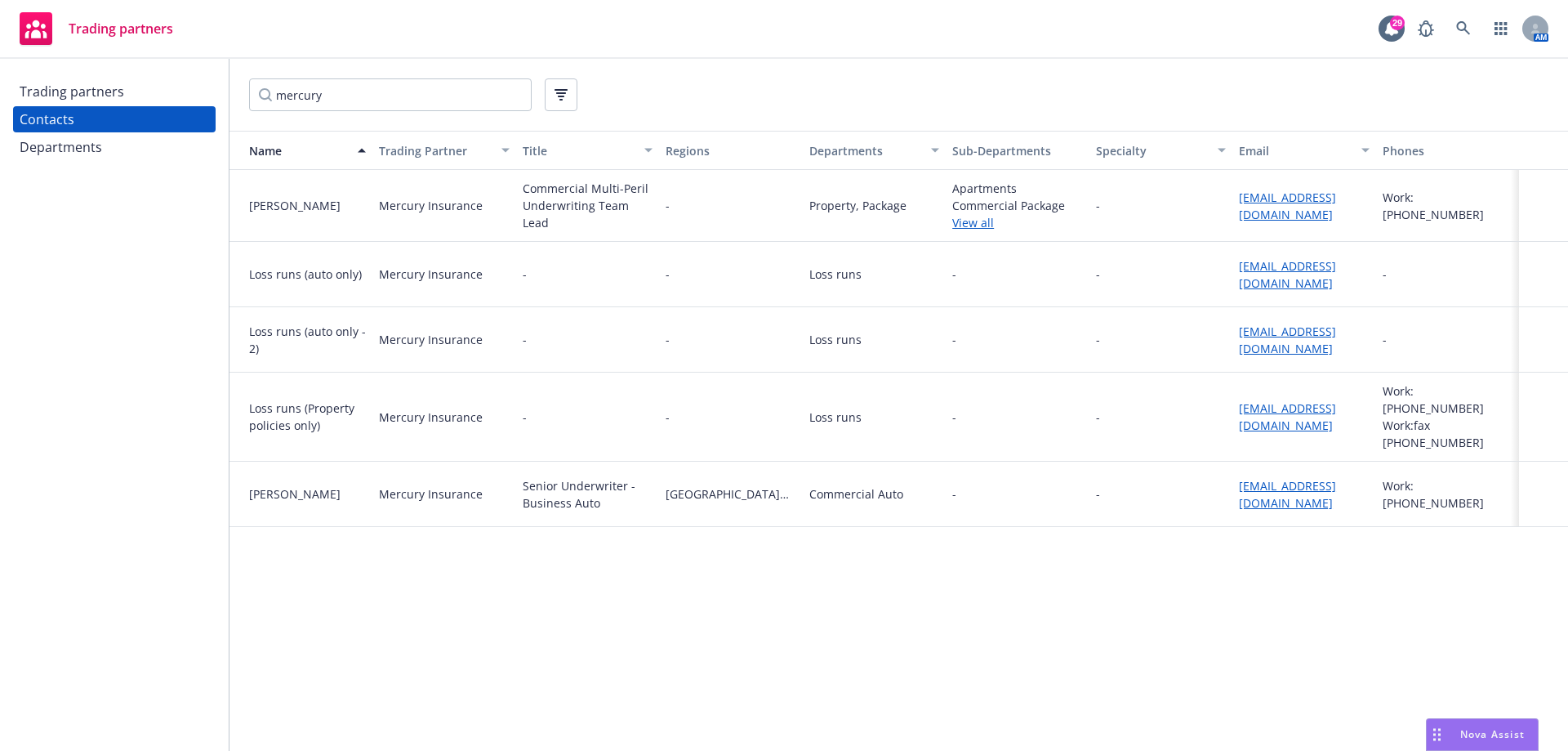
copy div "commercialauto@mercuryinsurance.com"
